Goal: Task Accomplishment & Management: Manage account settings

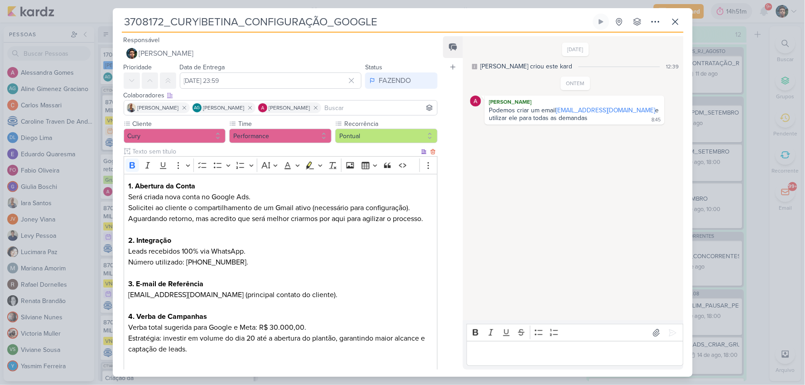
scroll to position [53, 0]
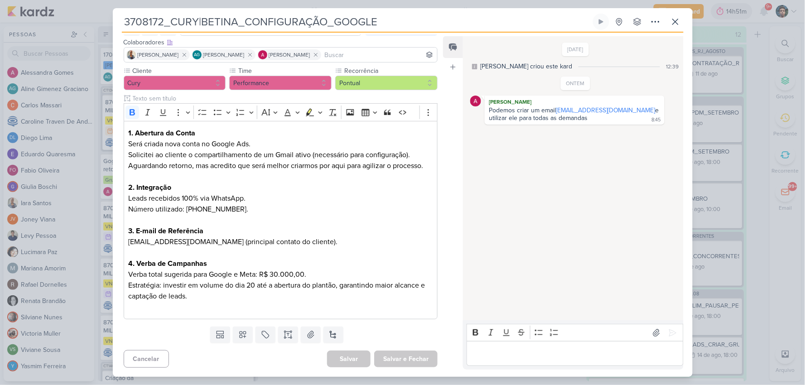
click at [523, 354] on p "Editor editing area: main" at bounding box center [575, 354] width 207 height 11
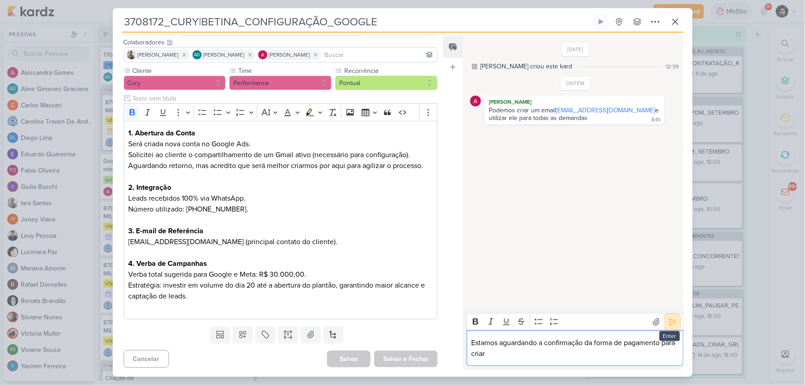
click at [672, 319] on icon at bounding box center [673, 322] width 9 height 9
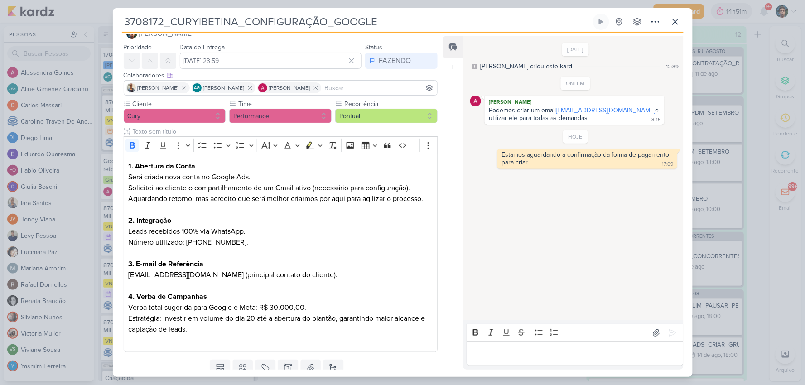
scroll to position [0, 0]
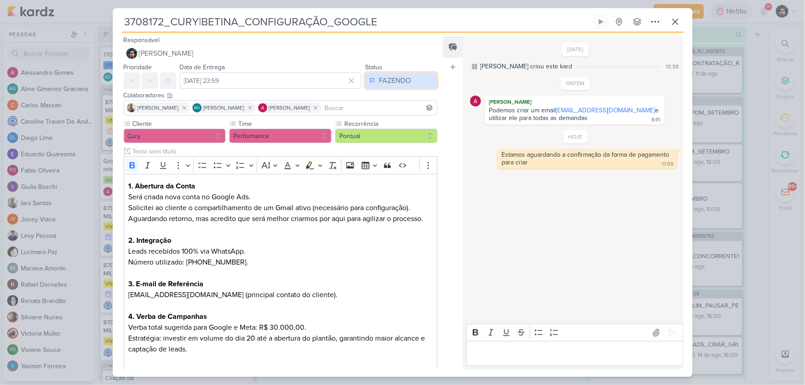
click at [383, 87] on button "FAZENDO" at bounding box center [401, 81] width 73 height 16
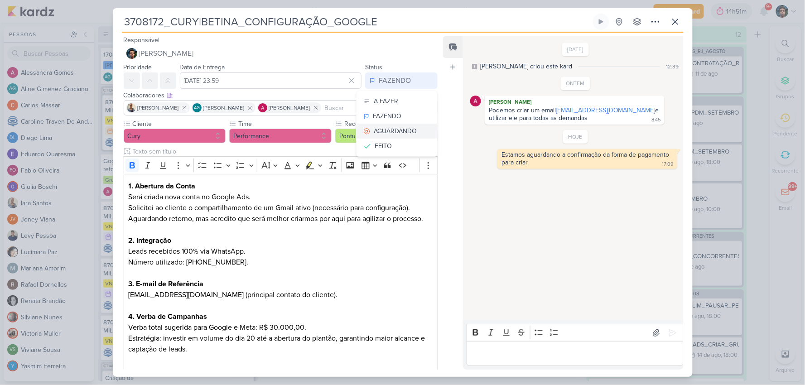
click at [388, 125] on button "AGUARDANDO" at bounding box center [397, 131] width 81 height 15
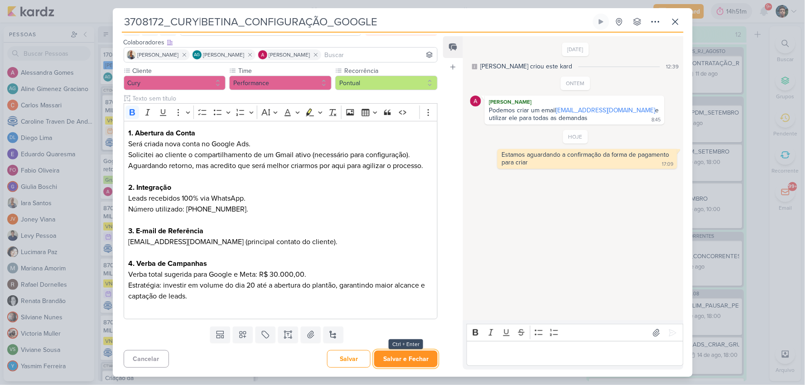
click at [399, 359] on button "Salvar e Fechar" at bounding box center [405, 359] width 63 height 17
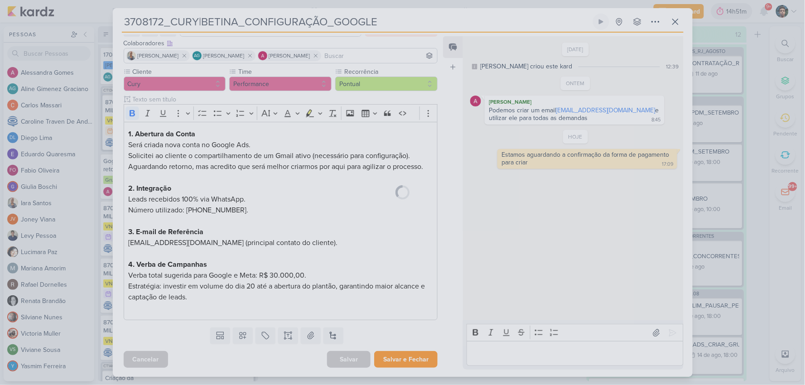
scroll to position [52, 0]
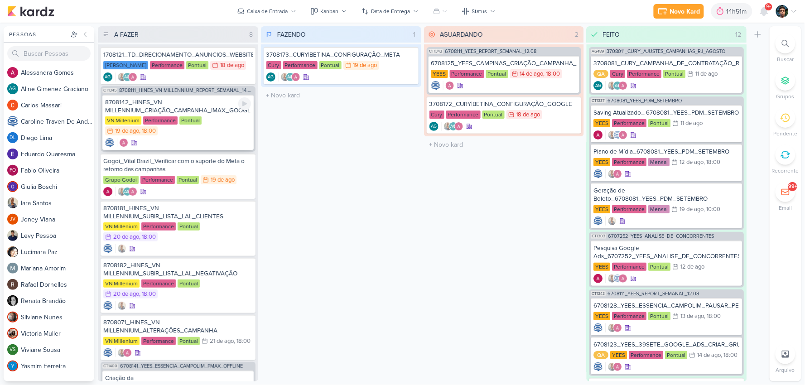
click at [212, 139] on div at bounding box center [178, 142] width 146 height 9
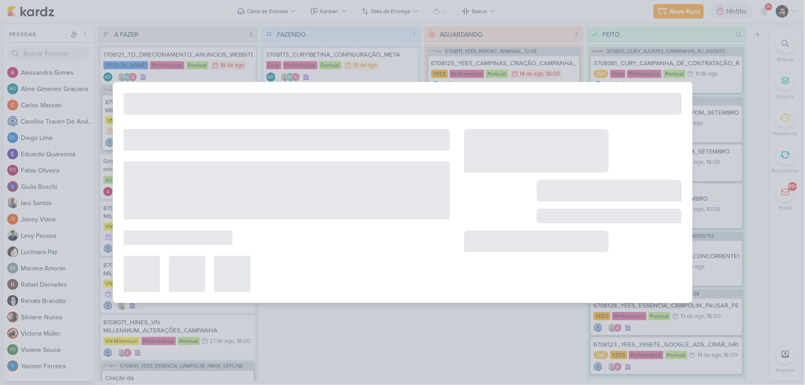
type input "8708142_HINES_VN MILLENNIUM_CRIAÇÃO_CAMPANHA_IMAX_GOOGLE_ADS"
type input "[DATE] 18:00"
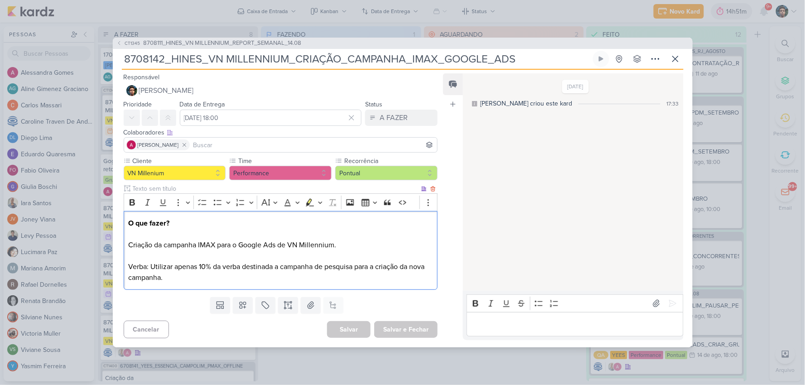
drag, startPoint x: 179, startPoint y: 264, endPoint x: 370, endPoint y: 283, distance: 192.2
click at [370, 283] on div "O que fazer? Criação da campanha IMAX para o Google Ads de VN Millennium. Verba…" at bounding box center [281, 250] width 315 height 79
click at [274, 278] on p "O que fazer? Criação da campanha IMAX para o Google Ads de VN Millennium. Verba…" at bounding box center [280, 250] width 305 height 65
click at [522, 333] on div "Editor editing area: main" at bounding box center [575, 324] width 217 height 25
click at [610, 325] on p "Preciso das peças para subir a campanha." at bounding box center [575, 324] width 207 height 11
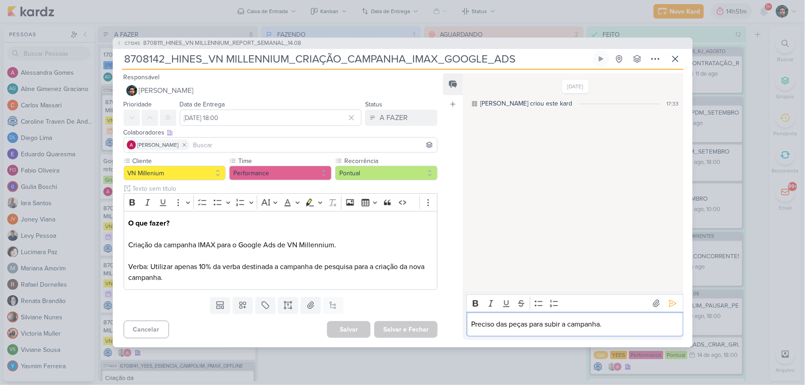
drag, startPoint x: 618, startPoint y: 320, endPoint x: 451, endPoint y: 308, distance: 167.7
click at [451, 308] on div "Feed Atrelar email Solte o email para atrelar ao kard [DATE] [PERSON_NAME] crio…" at bounding box center [563, 206] width 240 height 267
click at [506, 320] on p "Preciso das peças para subir a campanha." at bounding box center [575, 324] width 207 height 11
drag, startPoint x: 499, startPoint y: 326, endPoint x: 596, endPoint y: 334, distance: 97.7
click at [596, 334] on div "Preciso das peças para subir a campanha." at bounding box center [575, 324] width 217 height 25
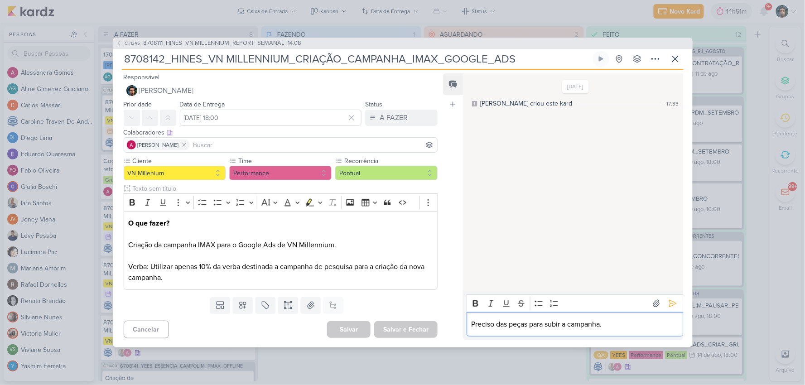
click at [631, 329] on p "Preciso das peças para subir a campanha." at bounding box center [575, 324] width 207 height 11
drag, startPoint x: 617, startPoint y: 327, endPoint x: 498, endPoint y: 339, distance: 120.2
click at [498, 339] on div "Rich Text Editor Bold Italic Underline Strikethrough Bulleted List Numbered Lis…" at bounding box center [573, 315] width 220 height 49
click at [549, 322] on p "Preciso de mais prazo." at bounding box center [575, 324] width 207 height 11
drag, startPoint x: 557, startPoint y: 322, endPoint x: 462, endPoint y: 332, distance: 94.7
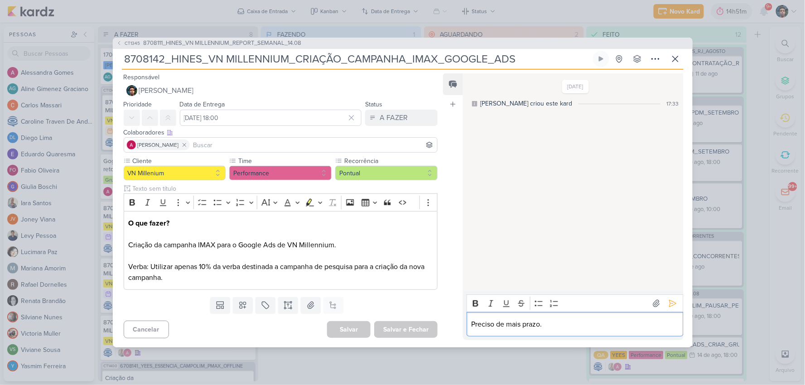
click at [462, 332] on div "Feed Atrelar email Solte o email para atrelar ao kard [DATE] [PERSON_NAME] crio…" at bounding box center [563, 206] width 240 height 267
click at [673, 55] on icon at bounding box center [675, 58] width 11 height 11
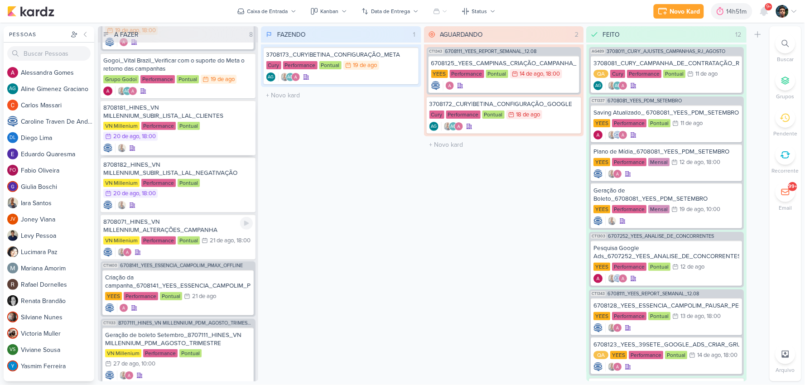
scroll to position [120, 0]
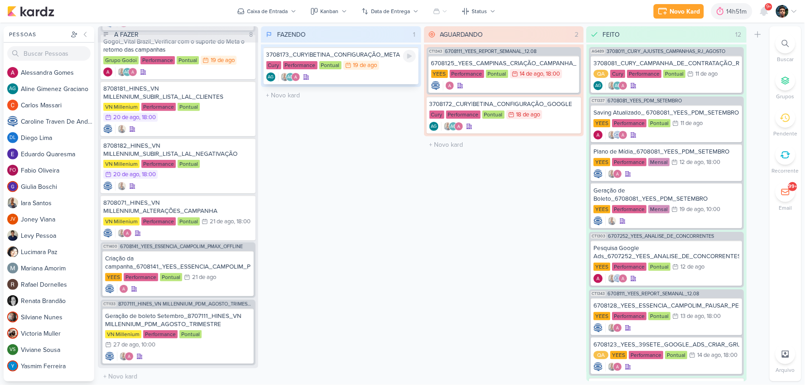
click at [351, 80] on div "AG AG" at bounding box center [341, 77] width 150 height 9
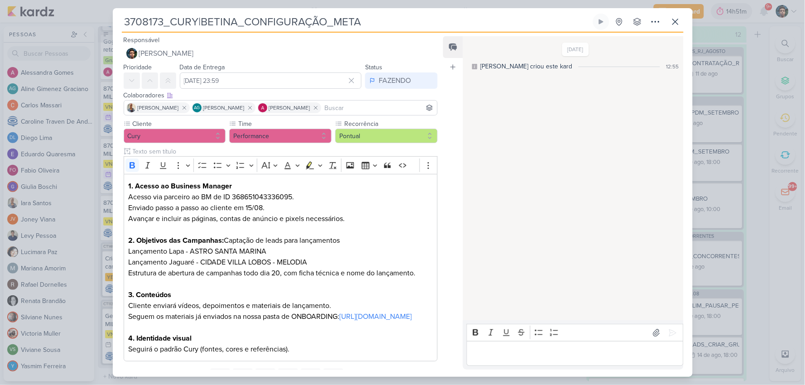
click at [494, 347] on div "Editor editing area: main" at bounding box center [575, 353] width 217 height 25
click at [633, 352] on p "Aguardando os criativos para conseguir es" at bounding box center [575, 354] width 207 height 11
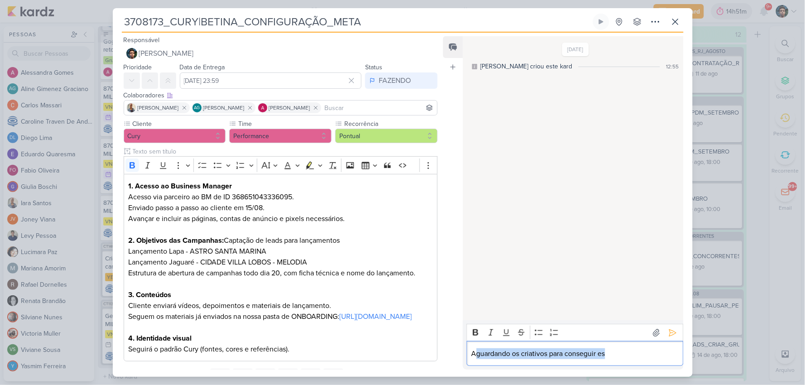
drag, startPoint x: 477, startPoint y: 359, endPoint x: 677, endPoint y: 370, distance: 200.2
click at [677, 370] on div "Responsável Nelito Junior Nenhum contato encontrado create new contact Novo Con…" at bounding box center [403, 205] width 580 height 344
click at [625, 354] on p "Aguardando os criativos para conseguir es" at bounding box center [575, 354] width 207 height 11
drag, startPoint x: 632, startPoint y: 352, endPoint x: 394, endPoint y: 335, distance: 238.1
click at [444, 335] on div "Feed Atrelar email Solte o email para atrelar ao kard [DATE] [PERSON_NAME] crio…" at bounding box center [563, 203] width 240 height 334
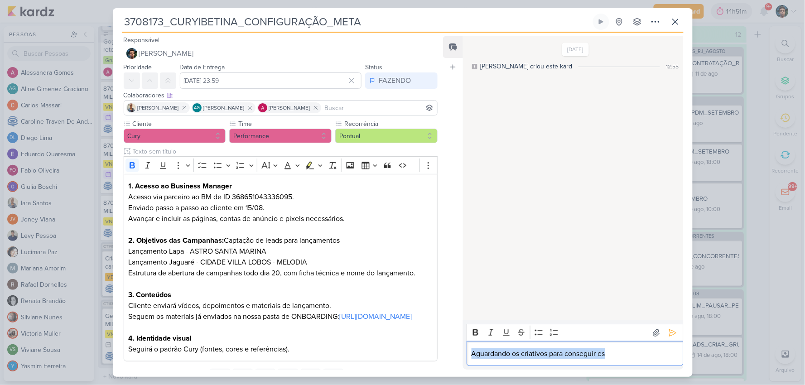
click at [631, 360] on div "Aguardando os criativos para conseguir es" at bounding box center [575, 353] width 217 height 25
click at [668, 326] on button at bounding box center [673, 333] width 15 height 15
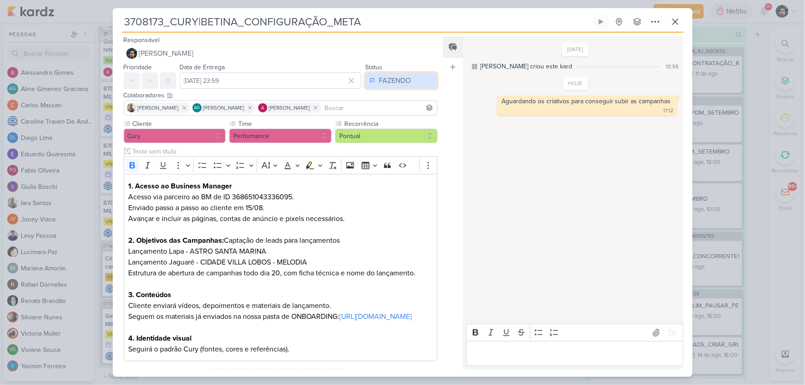
click at [379, 83] on div "FAZENDO" at bounding box center [395, 80] width 32 height 11
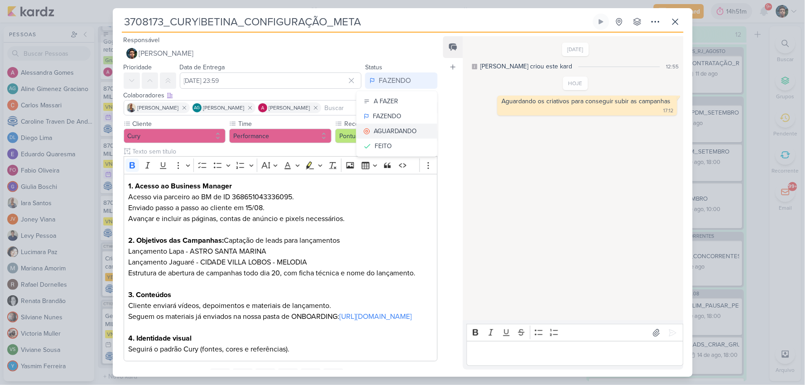
click at [383, 132] on div "AGUARDANDO" at bounding box center [395, 131] width 43 height 10
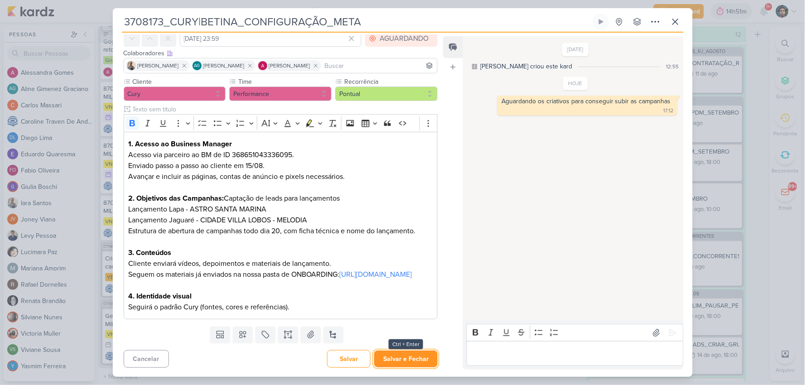
click at [394, 361] on button "Salvar e Fechar" at bounding box center [405, 359] width 63 height 17
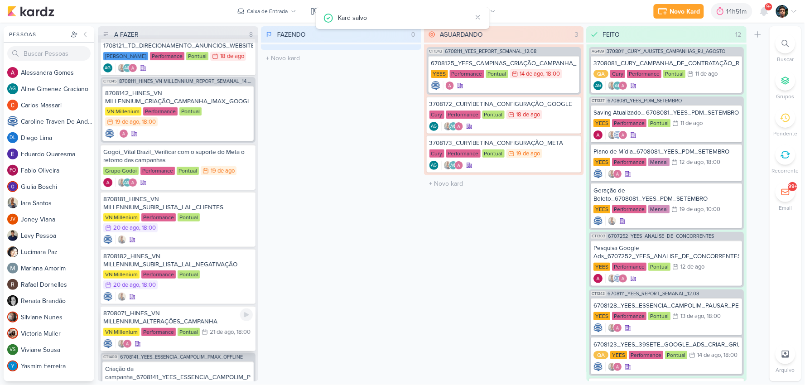
scroll to position [0, 0]
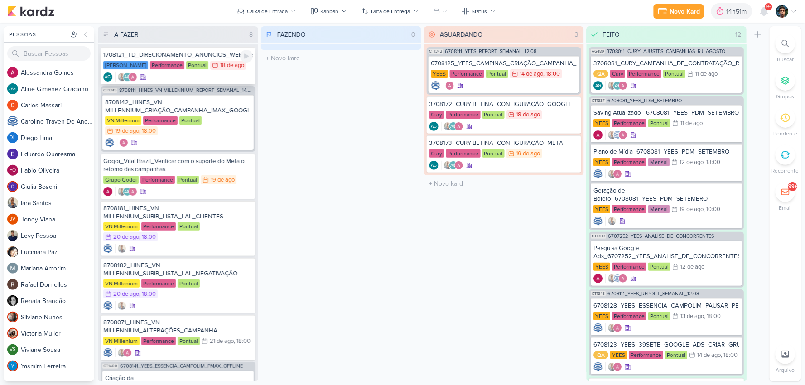
click at [186, 75] on div "AG AG" at bounding box center [178, 77] width 150 height 9
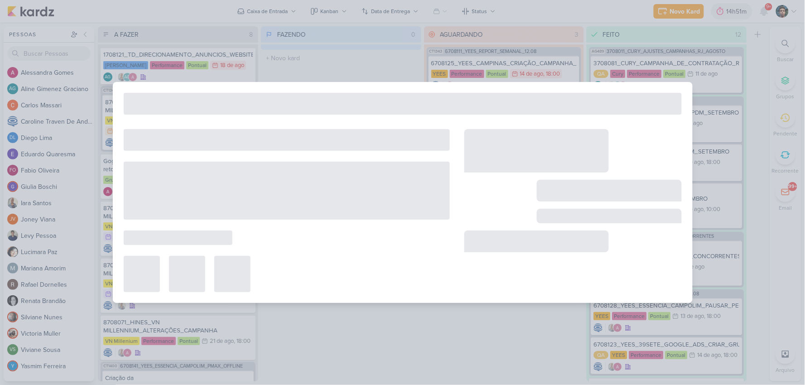
type input "1708121_TD_DIRECIONAMENTO_ANUNCIOS_WEBSITE"
type input "[DATE] 23:59"
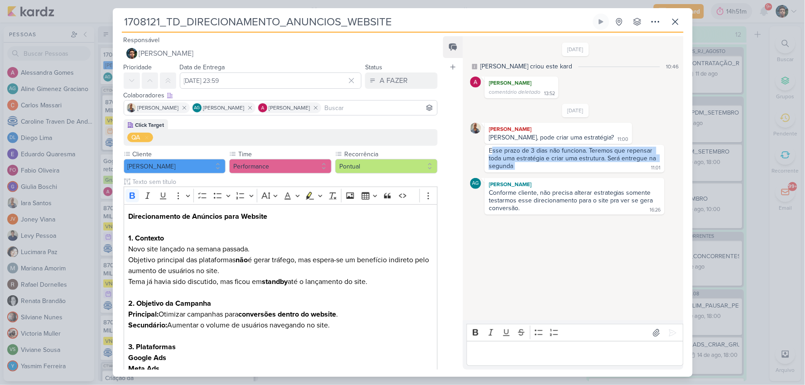
drag, startPoint x: 491, startPoint y: 150, endPoint x: 685, endPoint y: 169, distance: 194.8
click at [685, 169] on div "Responsável Nelito Junior Nenhum contato encontrado create new contact Novo Con…" at bounding box center [403, 205] width 580 height 344
click at [534, 167] on div "Esse prazo de 3 dias não funciona. Teremos que repensar toda uma estratégia e c…" at bounding box center [575, 159] width 176 height 24
drag, startPoint x: 495, startPoint y: 156, endPoint x: 665, endPoint y: 163, distance: 170.6
click at [665, 163] on div "Esse prazo de 3 dias não funciona. Teremos que repensar toda uma estratégia e c…" at bounding box center [575, 159] width 210 height 28
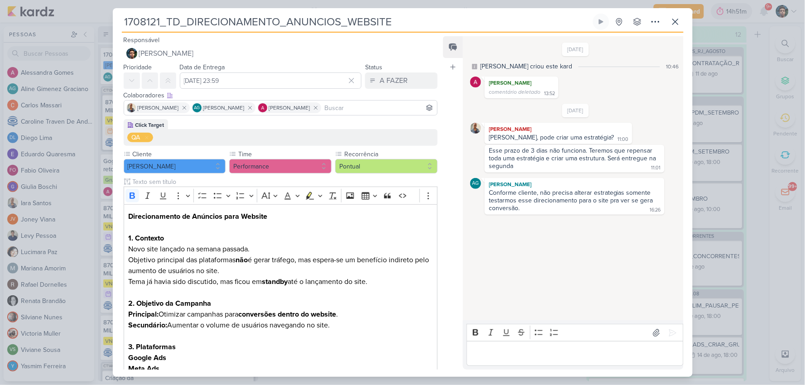
click at [589, 165] on div "Esse prazo de 3 dias não funciona. Teremos que repensar toda uma estratégia e c…" at bounding box center [575, 159] width 176 height 24
drag, startPoint x: 514, startPoint y: 165, endPoint x: 489, endPoint y: 148, distance: 29.8
click at [489, 148] on div "Esse prazo de 3 dias não funciona. Teremos que repensar toda uma estratégia e c…" at bounding box center [575, 159] width 176 height 24
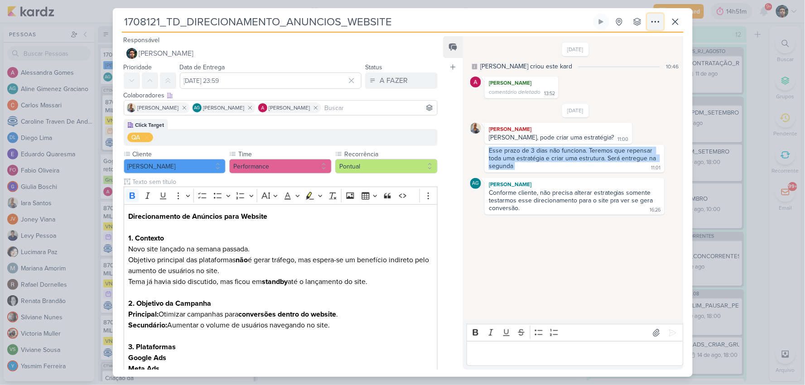
click at [656, 25] on icon at bounding box center [655, 21] width 11 height 11
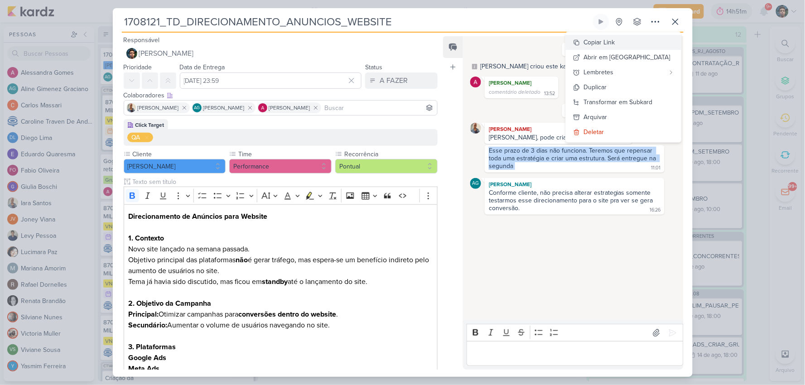
click at [638, 39] on button "Copiar Link" at bounding box center [624, 42] width 116 height 15
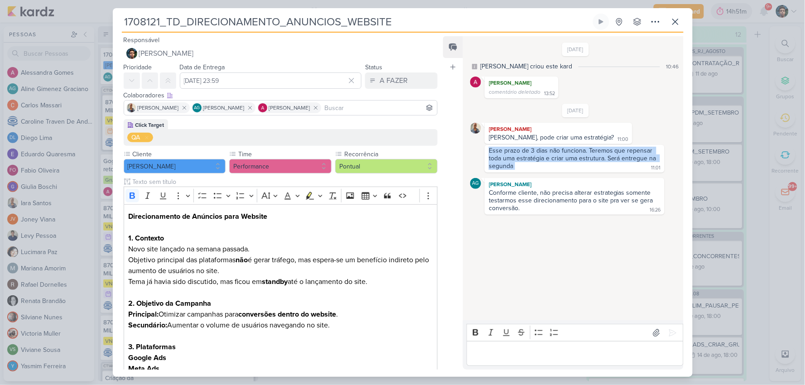
click at [600, 233] on div "[DATE] [PERSON_NAME] criou este kard 10:46 [PERSON_NAME] comentário deletado 13…" at bounding box center [572, 178] width 219 height 283
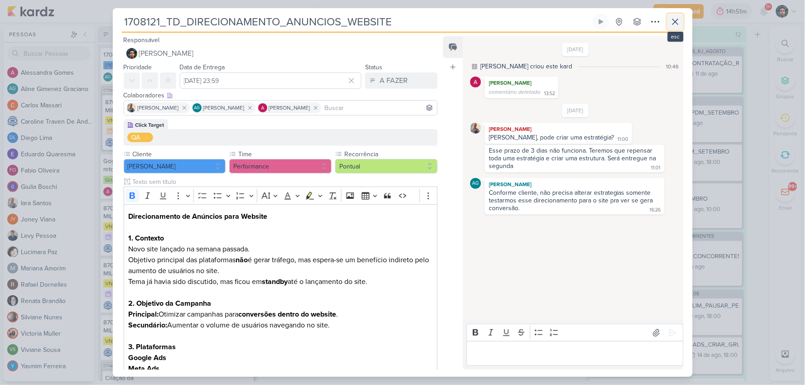
click at [673, 23] on icon at bounding box center [675, 21] width 11 height 11
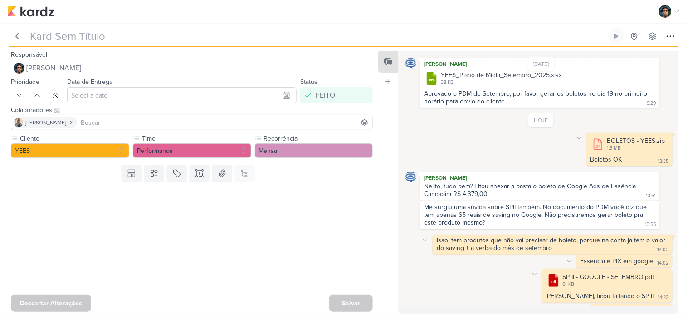
scroll to position [69, 0]
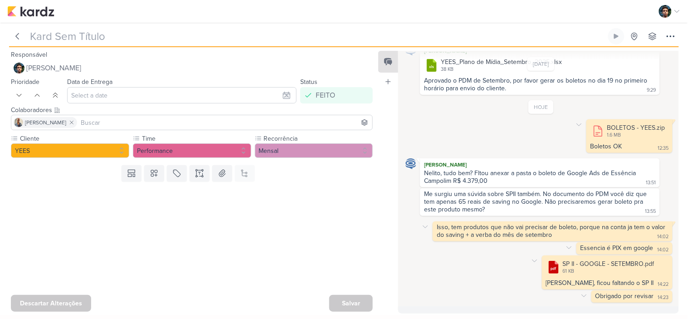
type input "Geração de Boleto_6708081_YEES_PDM_SETEMBRO"
type input "[DATE] 10:00"
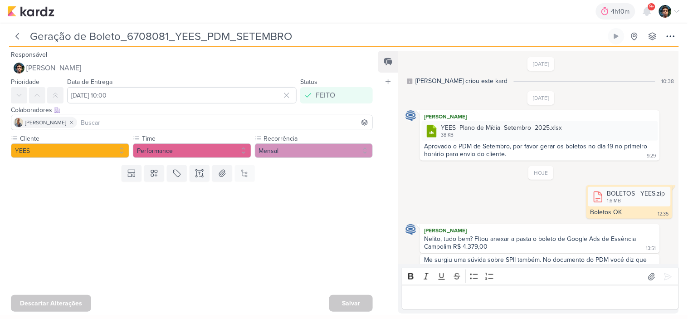
scroll to position [111, 0]
